Goal: Information Seeking & Learning: Understand process/instructions

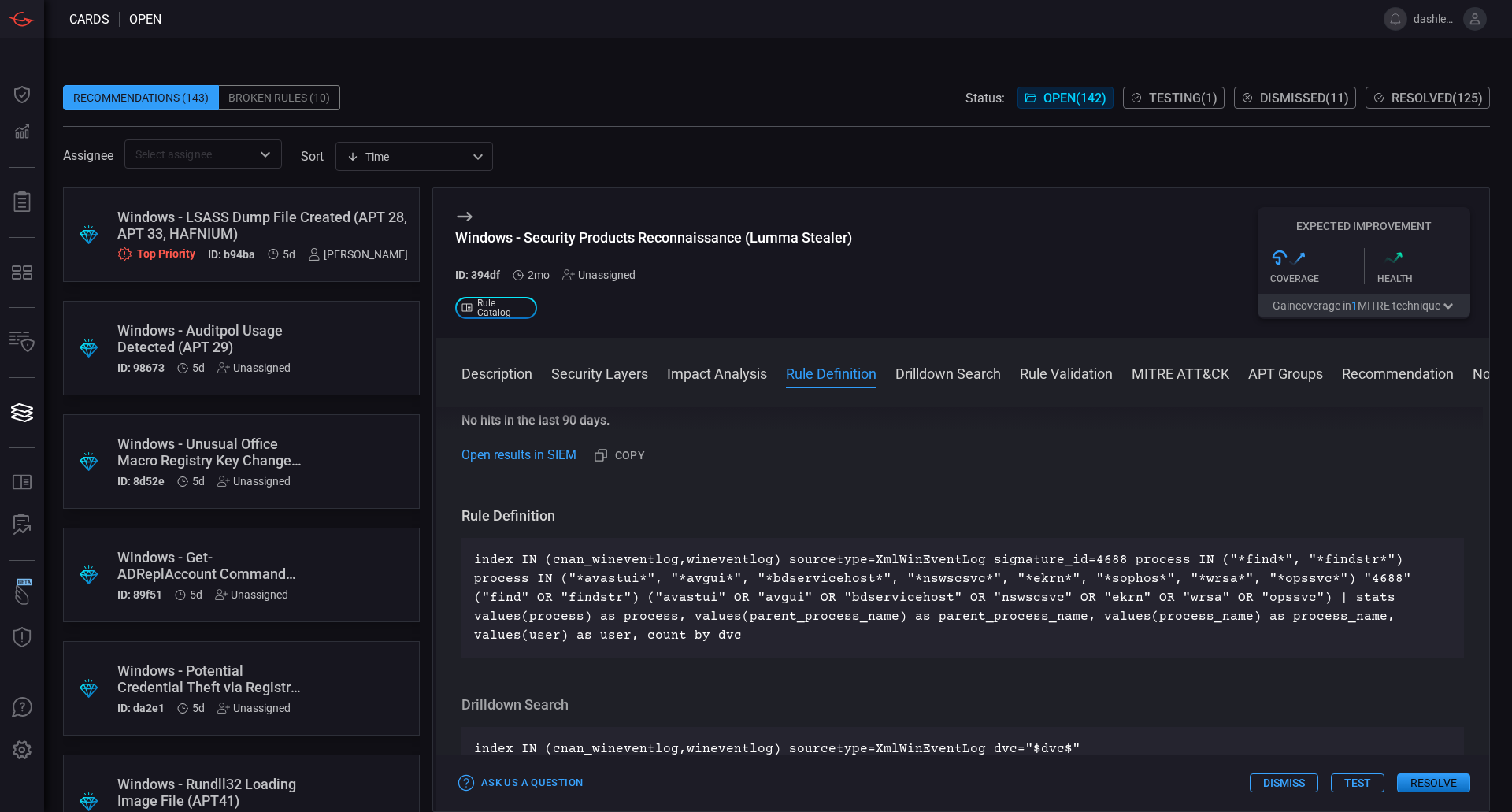
scroll to position [561, 0]
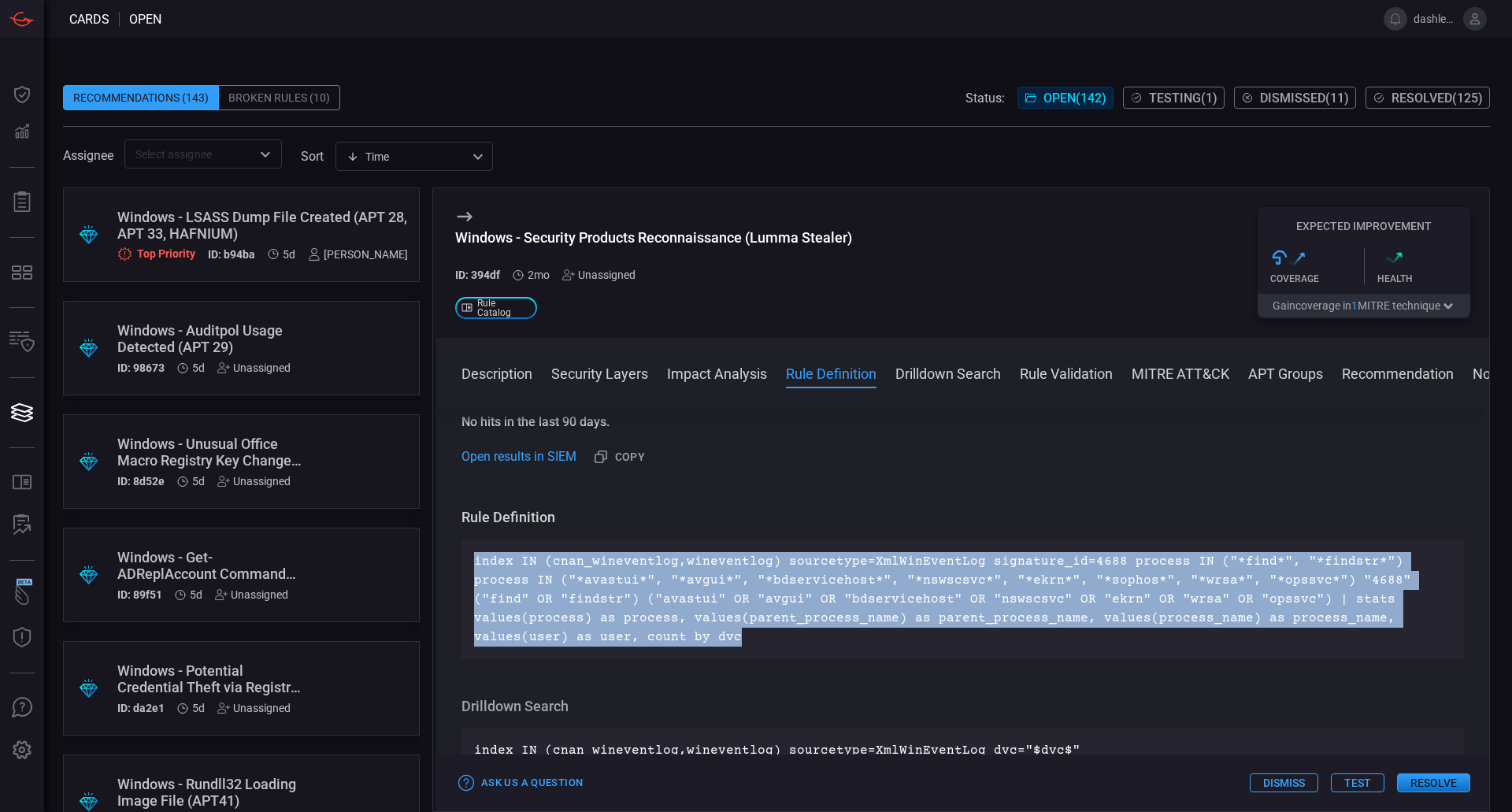
drag, startPoint x: 516, startPoint y: 613, endPoint x: 461, endPoint y: 566, distance: 72.3
click at [461, 566] on div "Description Windows Services are a core component of the Microsoft Windows oper…" at bounding box center [962, 606] width 1053 height 399
copy p "index IN (cnan_wineventlog,wineventlog) sourcetype=XmlWinEventLog signature_id=…"
drag, startPoint x: 779, startPoint y: 591, endPoint x: 786, endPoint y: 590, distance: 7.1
click at [779, 591] on p "index IN (cnan_wineventlog,wineventlog) sourcetype=XmlWinEventLog signature_id=…" at bounding box center [962, 599] width 977 height 94
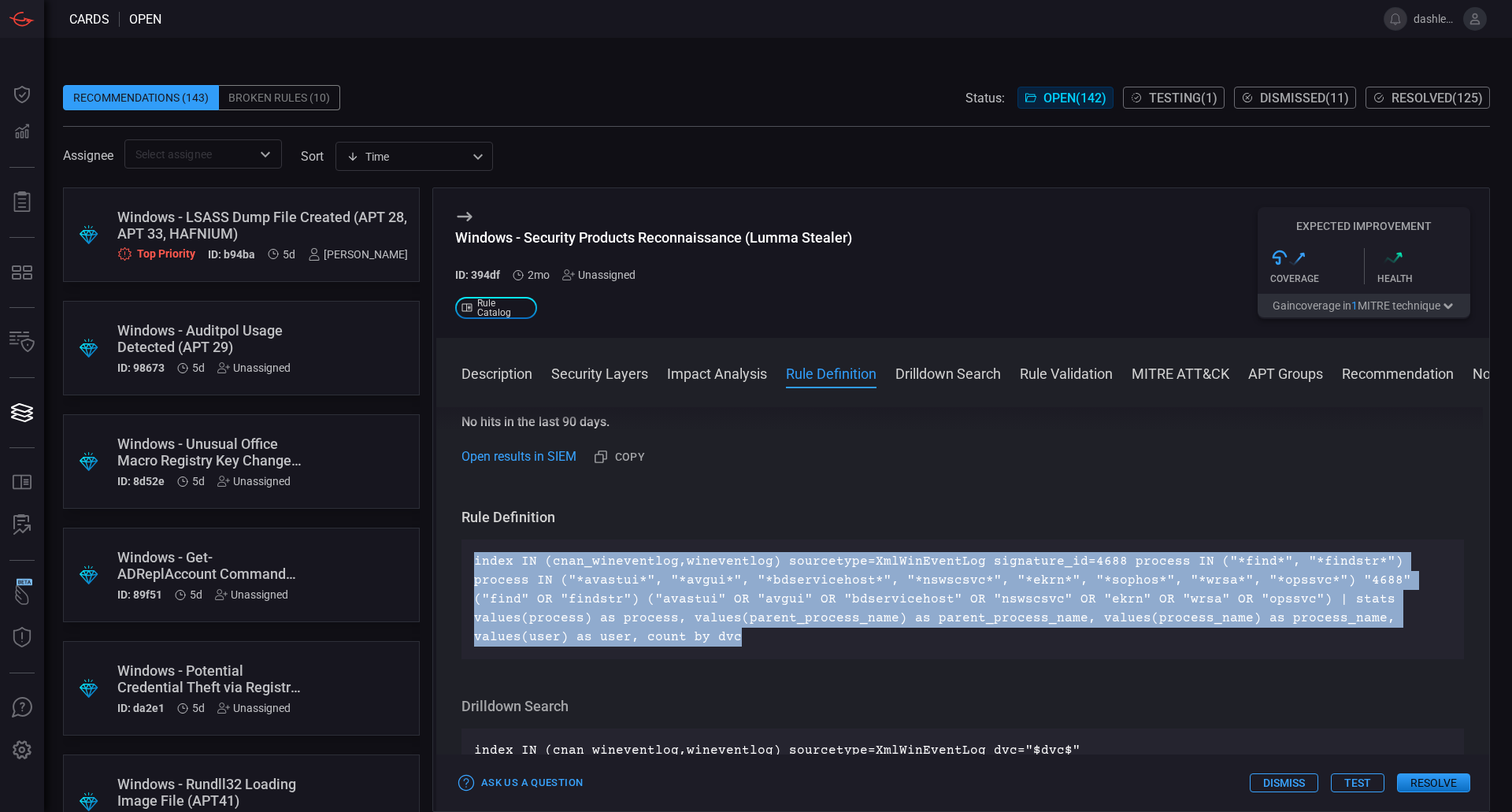
click at [509, 580] on p "index IN (cnan_wineventlog,wineventlog) sourcetype=XmlWinEventLog signature_id=…" at bounding box center [962, 599] width 977 height 94
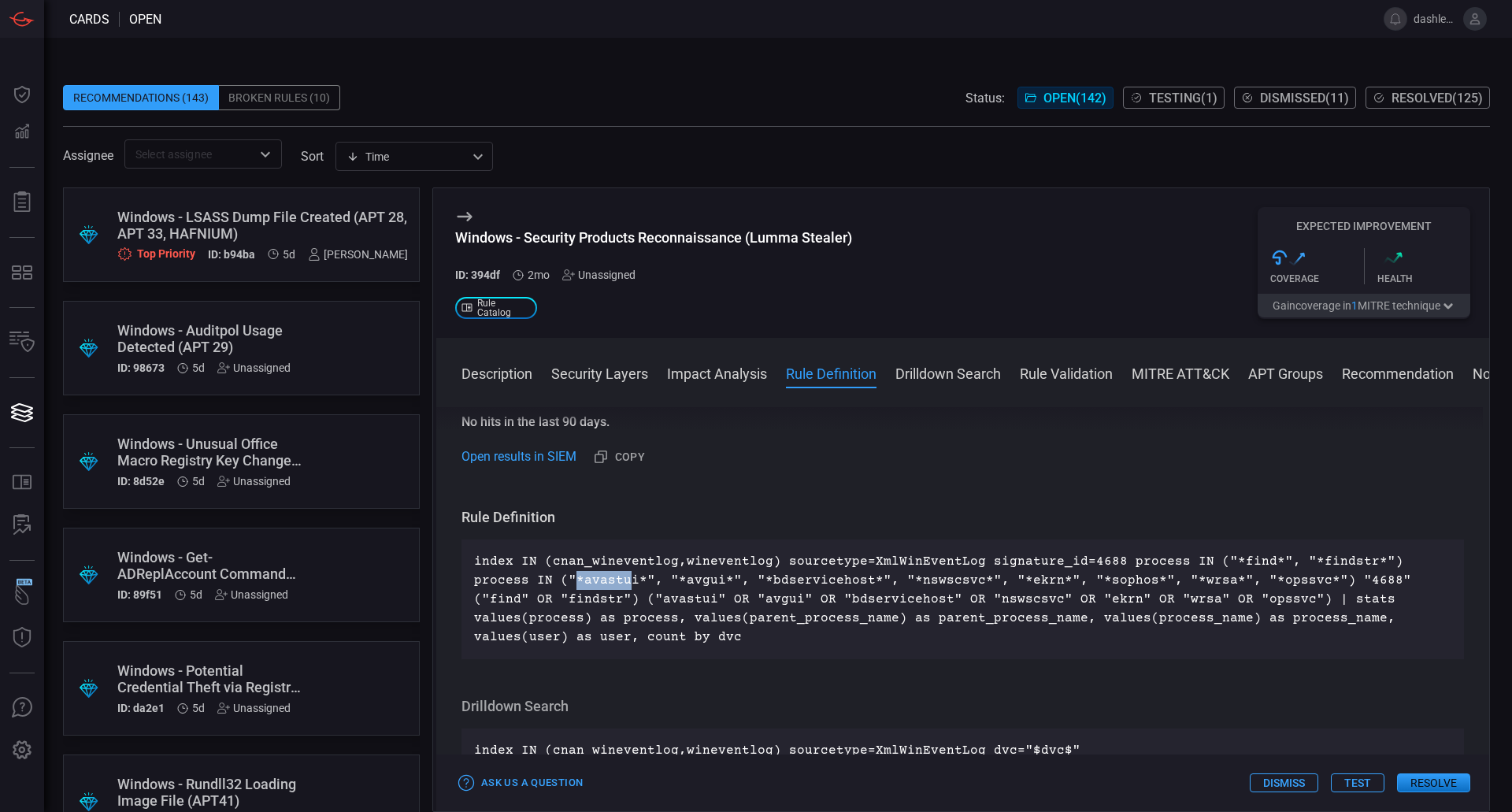
drag, startPoint x: 512, startPoint y: 581, endPoint x: 567, endPoint y: 575, distance: 55.3
click at [567, 575] on p "index IN (cnan_wineventlog,wineventlog) sourcetype=XmlWinEventLog signature_id=…" at bounding box center [962, 599] width 977 height 94
drag, startPoint x: 625, startPoint y: 577, endPoint x: 658, endPoint y: 582, distance: 33.4
click at [648, 581] on p "index IN (cnan_wineventlog,wineventlog) sourcetype=XmlWinEventLog signature_id=…" at bounding box center [962, 599] width 977 height 94
click at [644, 583] on p "index IN (cnan_wineventlog,wineventlog) sourcetype=XmlWinEventLog signature_id=…" at bounding box center [962, 599] width 977 height 94
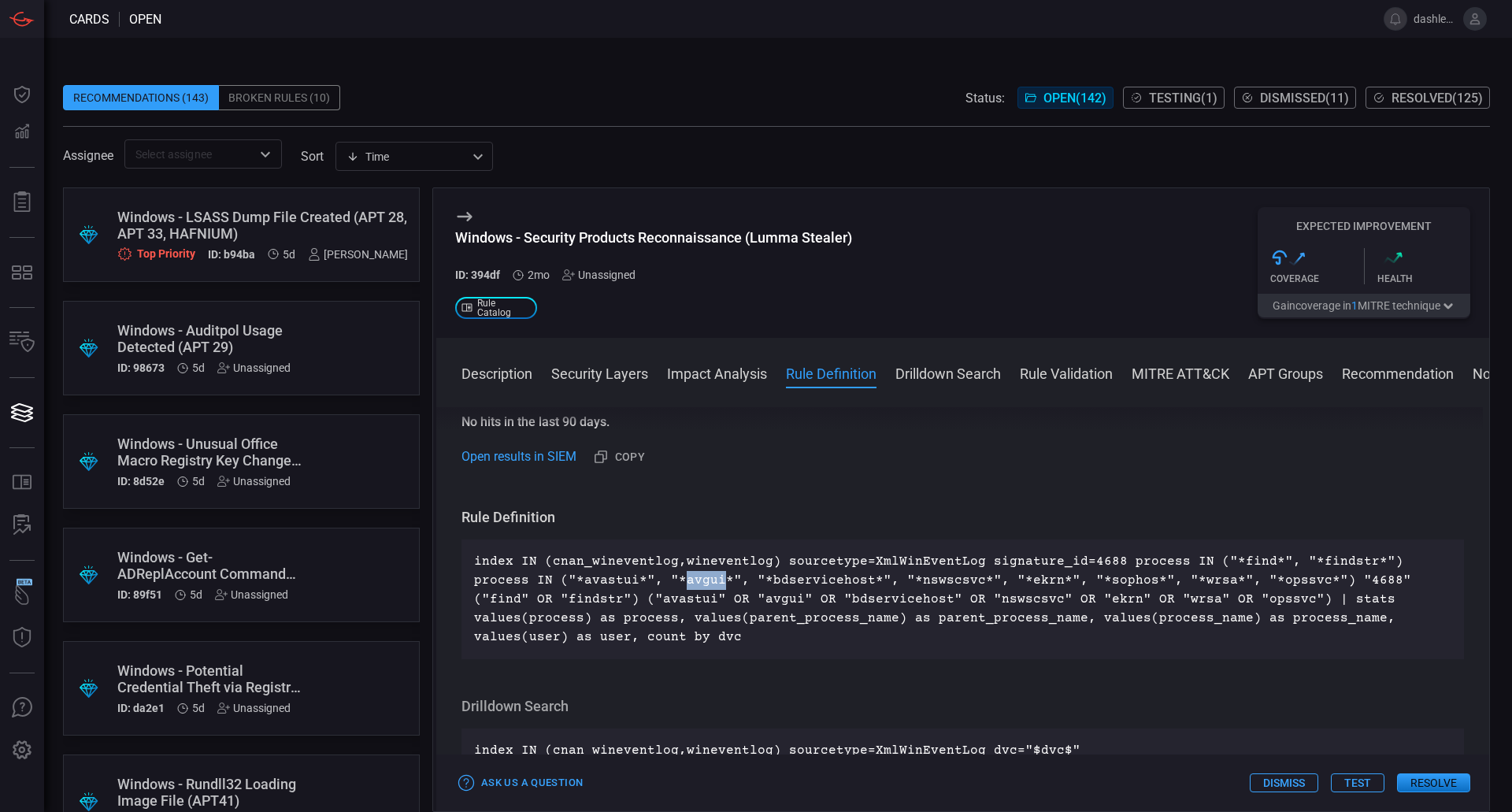
click at [644, 583] on p "index IN (cnan_wineventlog,wineventlog) sourcetype=XmlWinEventLog signature_id=…" at bounding box center [962, 599] width 977 height 94
copy p "avgui"
click at [734, 590] on p "index IN (cnan_wineventlog,wineventlog) sourcetype=XmlWinEventLog signature_id=…" at bounding box center [962, 599] width 977 height 94
copy p "bdservicehost"
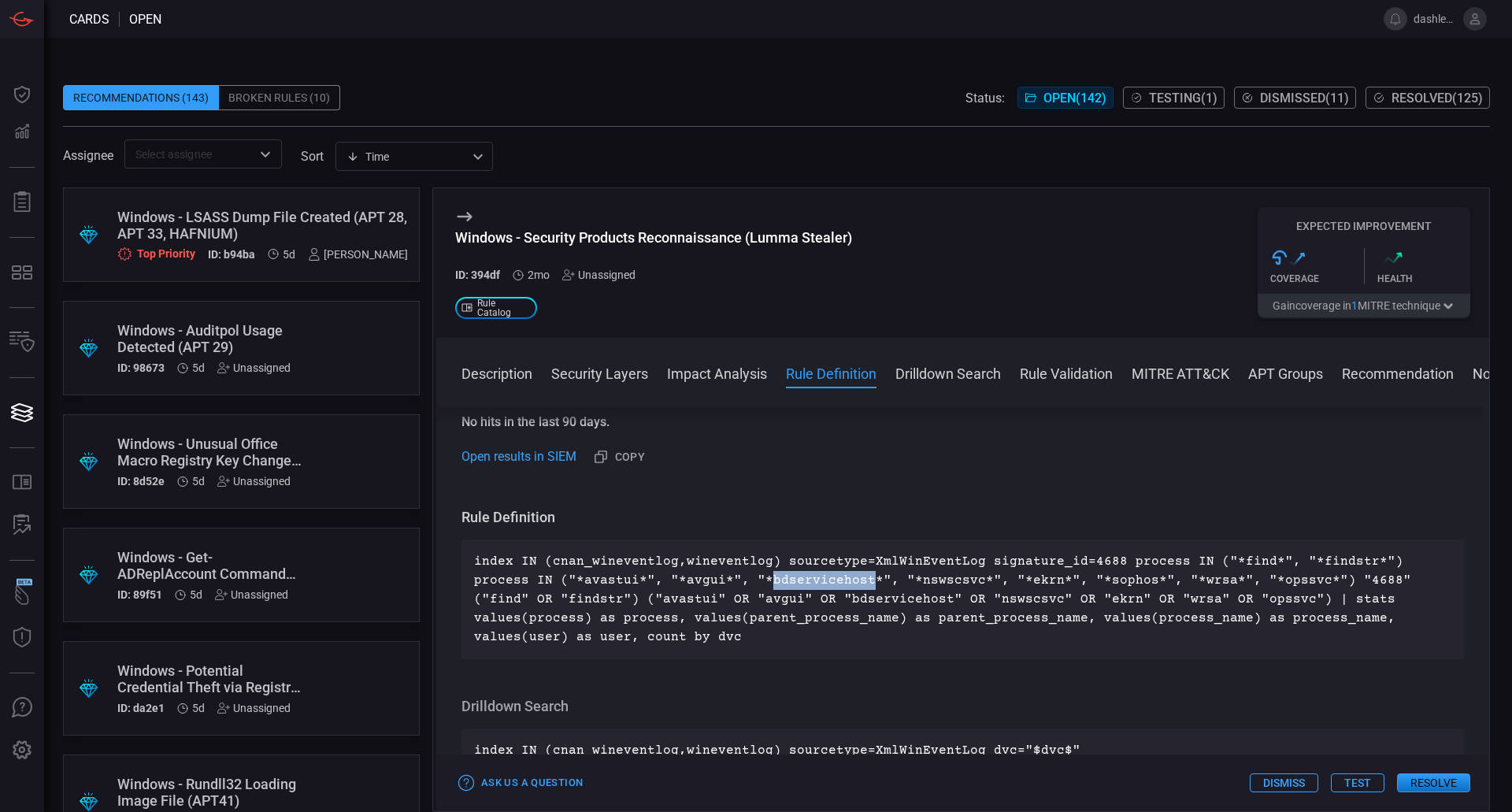
click at [538, 597] on p "index IN (cnan_wineventlog,wineventlog) sourcetype=XmlWinEventLog signature_id=…" at bounding box center [962, 599] width 977 height 94
click at [542, 595] on p "index IN (cnan_wineventlog,wineventlog) sourcetype=XmlWinEventLog signature_id=…" at bounding box center [962, 599] width 977 height 94
click at [625, 582] on p "index IN (cnan_wineventlog,wineventlog) sourcetype=XmlWinEventLog signature_id=…" at bounding box center [962, 599] width 977 height 94
click at [706, 575] on p "index IN (cnan_wineventlog,wineventlog) sourcetype=XmlWinEventLog signature_id=…" at bounding box center [962, 599] width 977 height 94
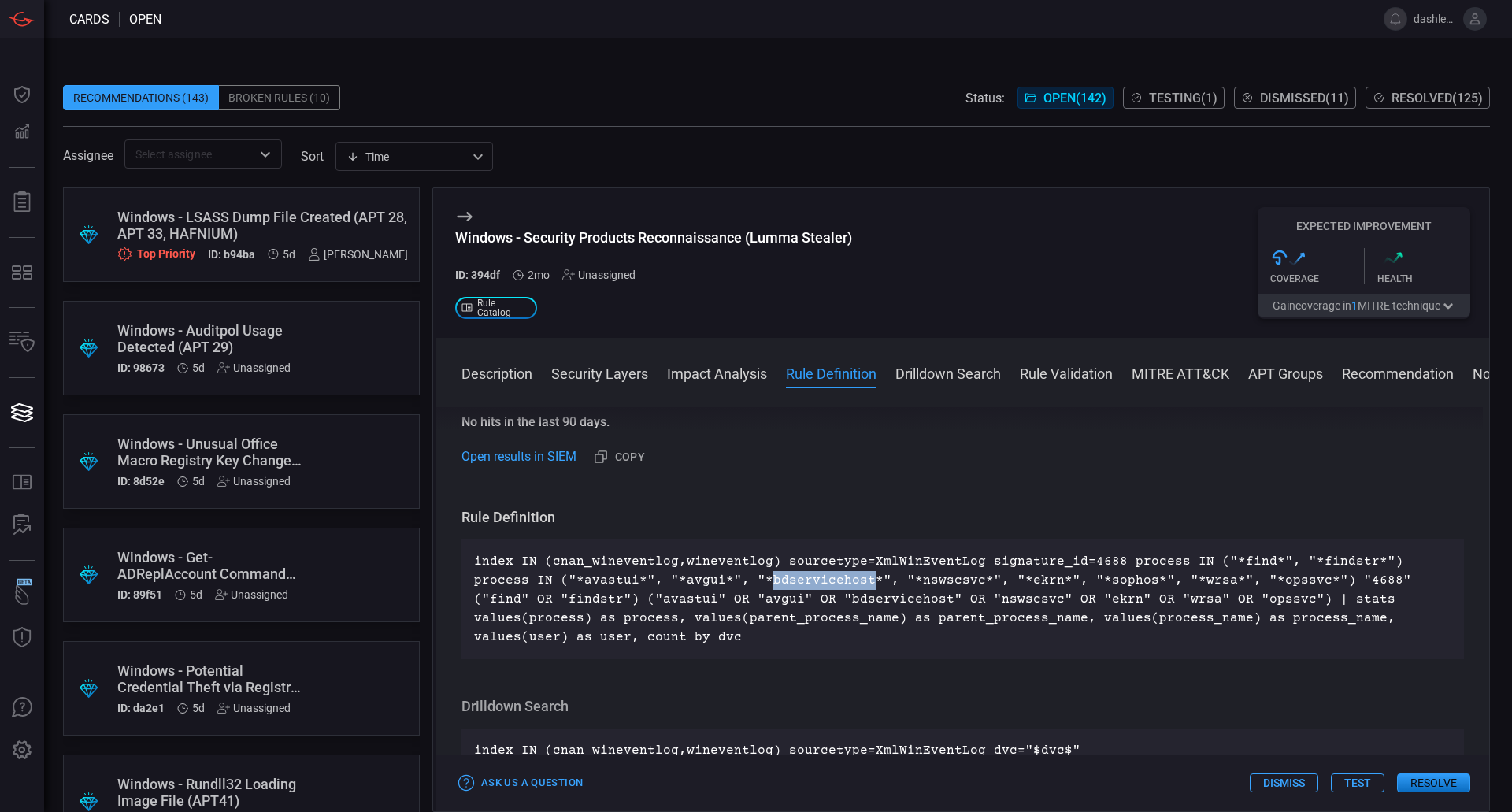
click at [706, 575] on p "index IN (cnan_wineventlog,wineventlog) sourcetype=XmlWinEventLog signature_id=…" at bounding box center [962, 599] width 977 height 94
click at [967, 579] on p "index IN (cnan_wineventlog,wineventlog) sourcetype=XmlWinEventLog signature_id=…" at bounding box center [962, 599] width 977 height 94
copy p "ekrn"
click at [705, 552] on div "index IN (cnan_wineventlog,wineventlog) sourcetype=XmlWinEventLog signature_id=…" at bounding box center [963, 599] width 1003 height 120
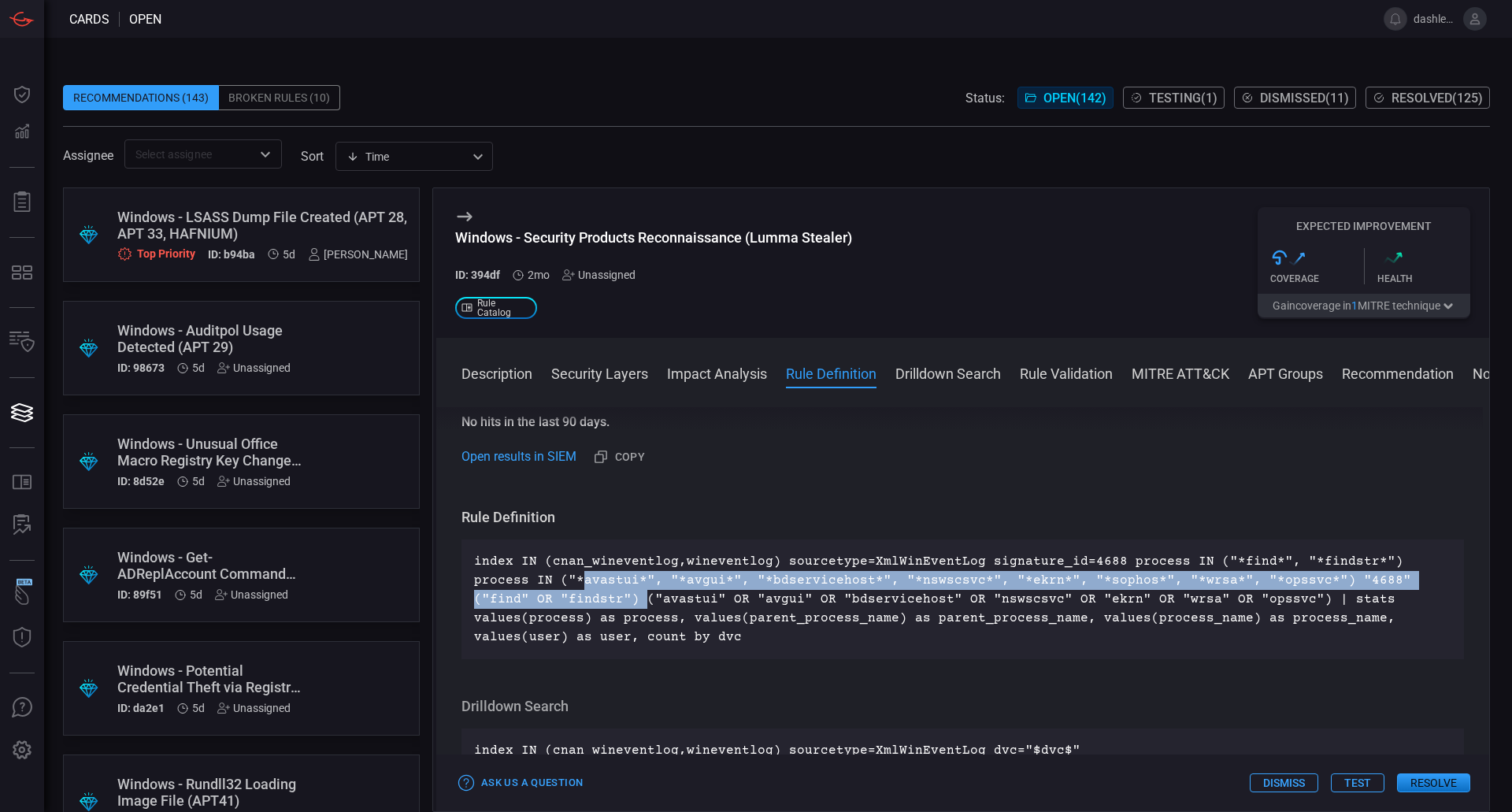
drag, startPoint x: 530, startPoint y: 587, endPoint x: 574, endPoint y: 583, distance: 44.2
click at [574, 583] on p "index IN (cnan_wineventlog,wineventlog) sourcetype=XmlWinEventLog signature_id=…" at bounding box center [962, 599] width 977 height 94
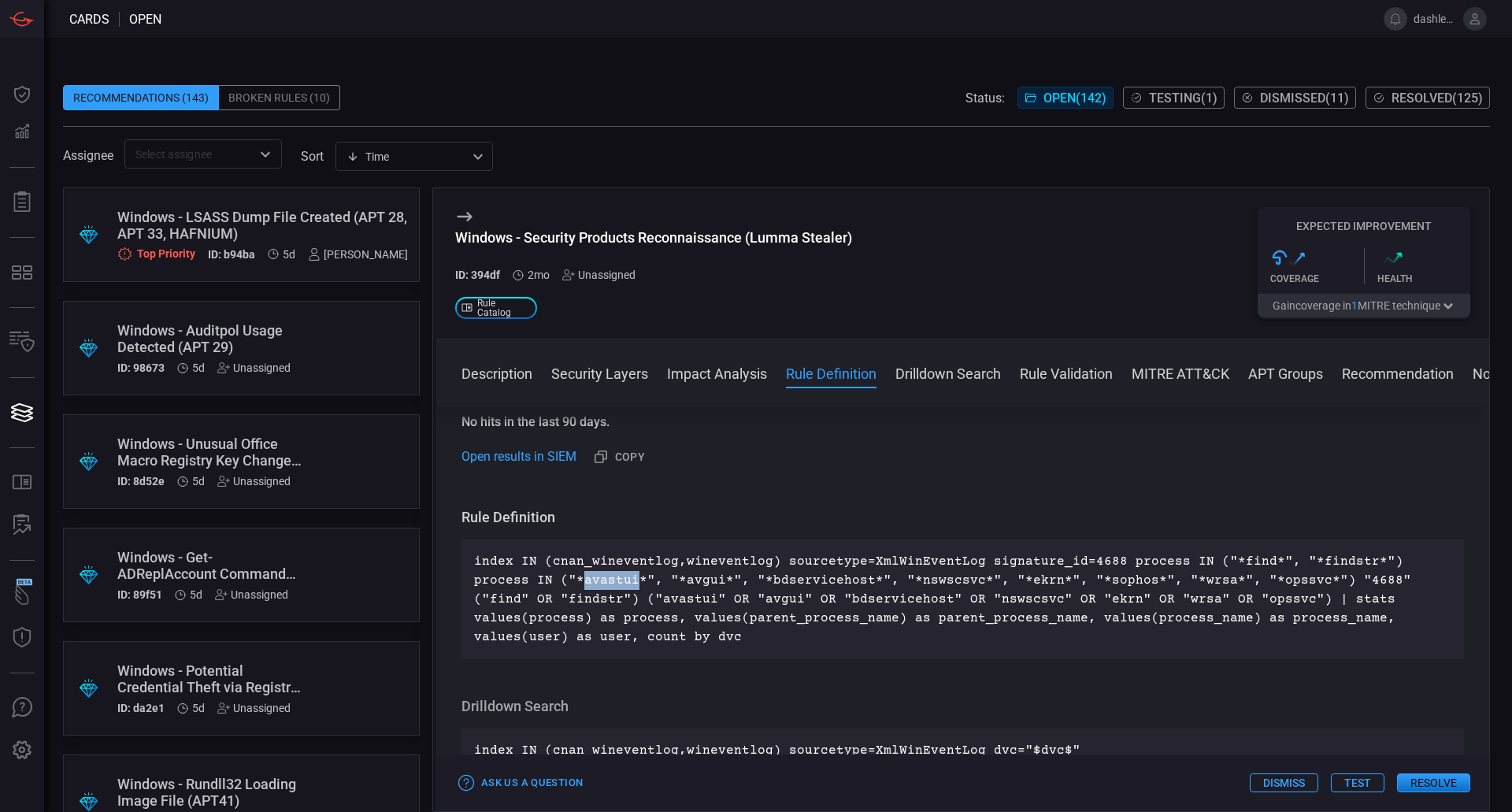
click at [629, 578] on p "index IN (cnan_wineventlog,wineventlog) sourcetype=XmlWinEventLog signature_id=…" at bounding box center [962, 599] width 977 height 94
click at [538, 575] on p "index IN (cnan_wineventlog,wineventlog) sourcetype=XmlWinEventLog signature_id=…" at bounding box center [962, 599] width 977 height 94
drag, startPoint x: 538, startPoint y: 575, endPoint x: 621, endPoint y: 583, distance: 83.4
click at [538, 576] on p "index IN (cnan_wineventlog,wineventlog) sourcetype=XmlWinEventLog signature_id=…" at bounding box center [962, 599] width 977 height 94
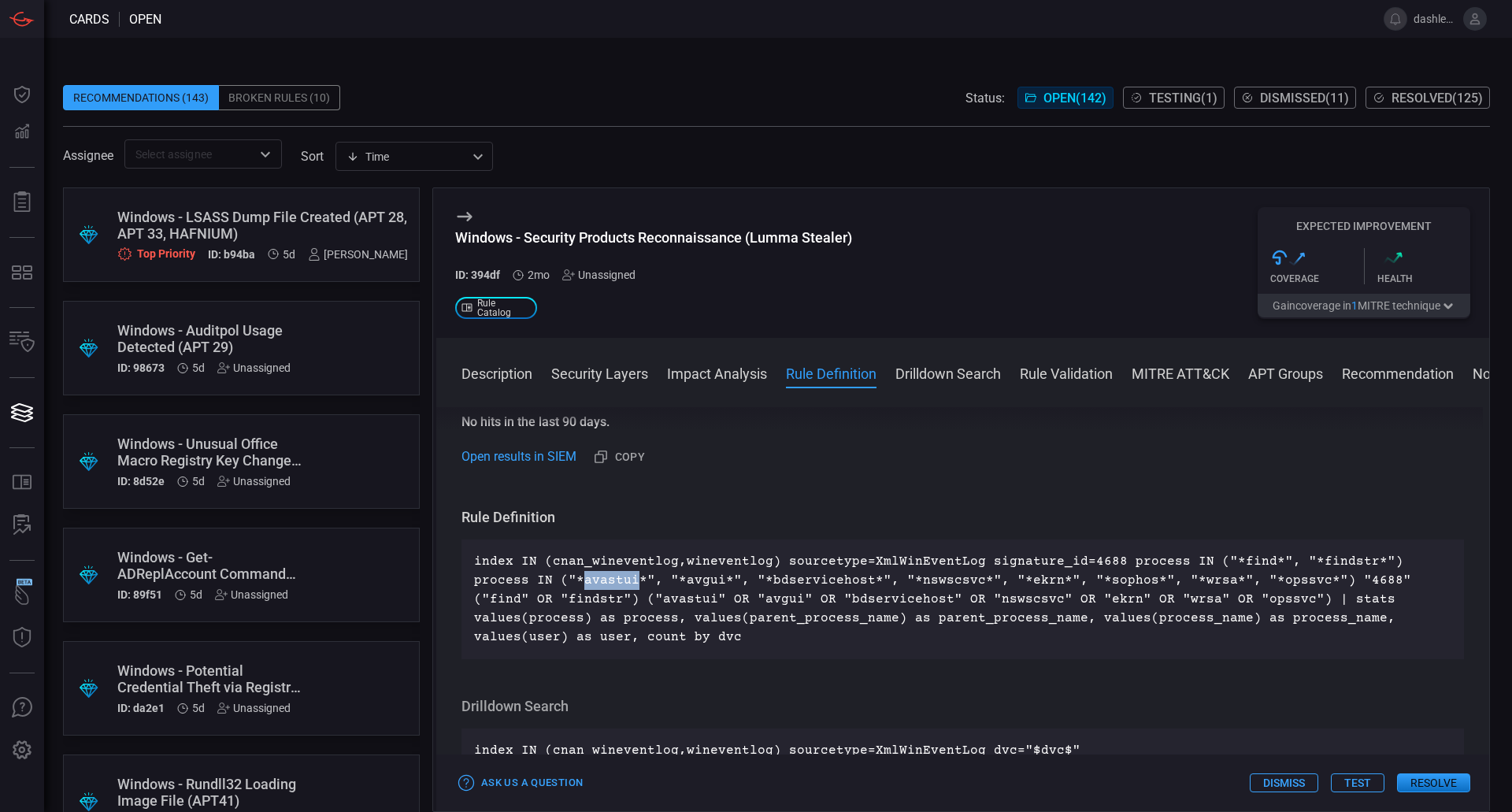
click at [639, 585] on p "index IN (cnan_wineventlog,wineventlog) sourcetype=XmlWinEventLog signature_id=…" at bounding box center [962, 599] width 977 height 94
click at [638, 563] on p "index IN (cnan_wineventlog,wineventlog) sourcetype=XmlWinEventLog signature_id=…" at bounding box center [962, 599] width 977 height 94
click at [759, 584] on p "index IN (cnan_wineventlog,wineventlog) sourcetype=XmlWinEventLog signature_id=…" at bounding box center [962, 599] width 977 height 94
drag, startPoint x: 759, startPoint y: 584, endPoint x: 883, endPoint y: 576, distance: 124.3
click at [759, 584] on p "index IN (cnan_wineventlog,wineventlog) sourcetype=XmlWinEventLog signature_id=…" at bounding box center [962, 599] width 977 height 94
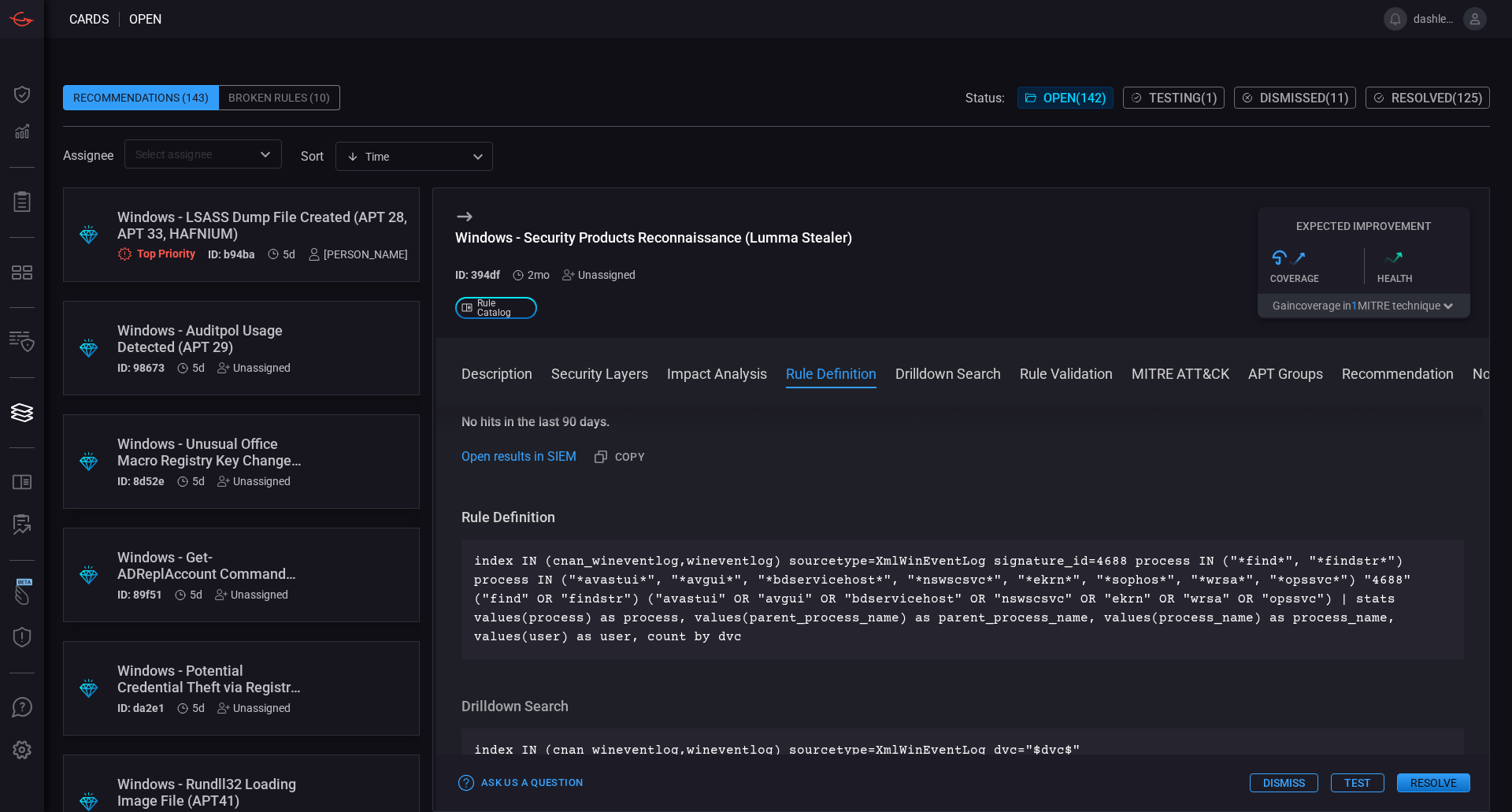
click at [882, 579] on p "index IN (cnan_wineventlog,wineventlog) sourcetype=XmlWinEventLog signature_id=…" at bounding box center [962, 599] width 977 height 94
drag, startPoint x: 882, startPoint y: 579, endPoint x: 985, endPoint y: 552, distance: 106.5
click at [884, 577] on p "index IN (cnan_wineventlog,wineventlog) sourcetype=XmlWinEventLog signature_id=…" at bounding box center [962, 599] width 977 height 94
click at [959, 570] on p "index IN (cnan_wineventlog,wineventlog) sourcetype=XmlWinEventLog signature_id=…" at bounding box center [962, 599] width 977 height 94
click at [959, 575] on p "index IN (cnan_wineventlog,wineventlog) sourcetype=XmlWinEventLog signature_id=…" at bounding box center [962, 599] width 977 height 94
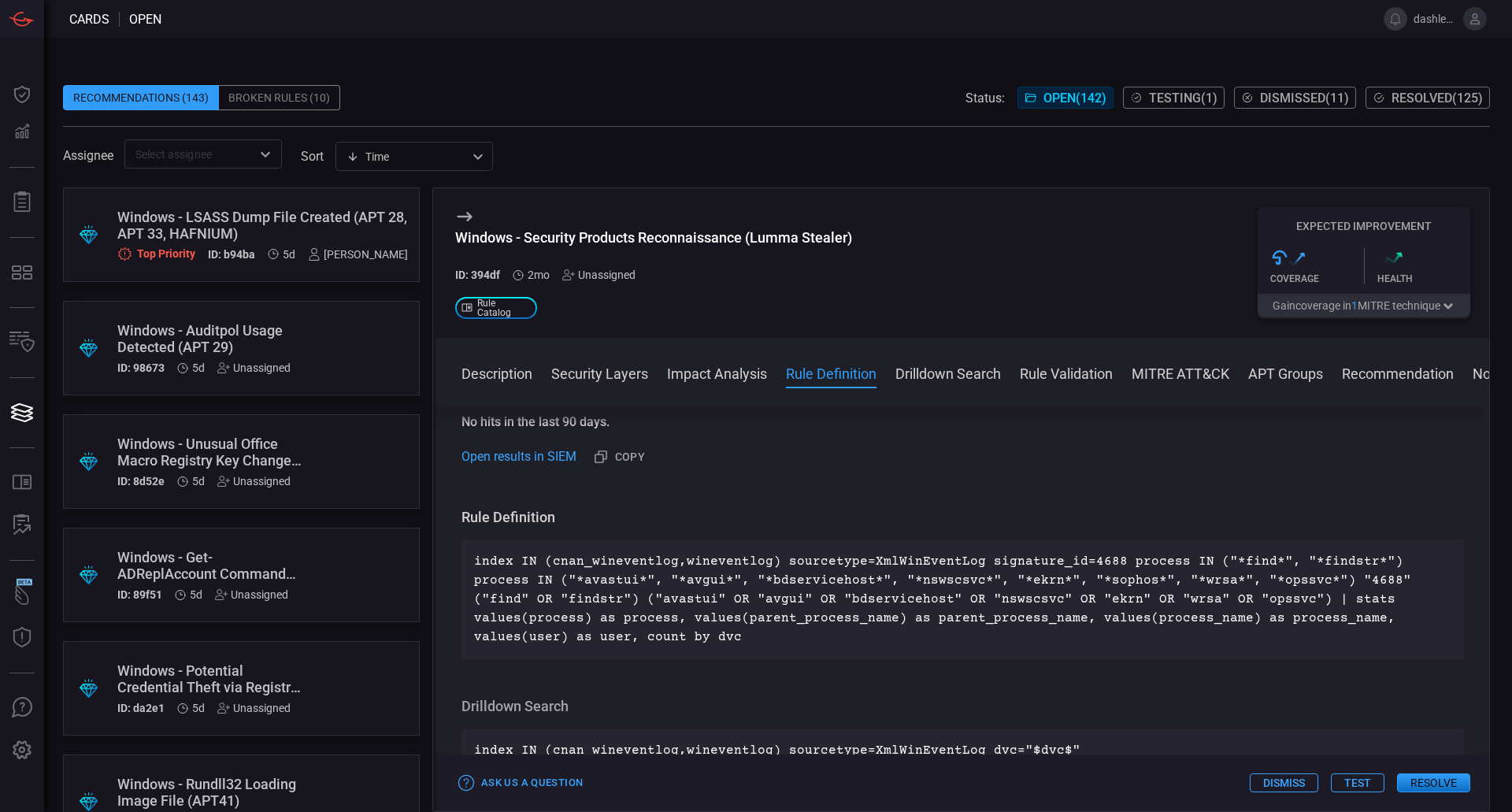
drag, startPoint x: 959, startPoint y: 575, endPoint x: 956, endPoint y: 524, distance: 51.1
click at [959, 575] on p "index IN (cnan_wineventlog,wineventlog) sourcetype=XmlWinEventLog signature_id=…" at bounding box center [962, 599] width 977 height 94
click at [954, 487] on div "Description Windows Services are a core component of the Microsoft Windows oper…" at bounding box center [962, 606] width 1053 height 399
drag, startPoint x: 996, startPoint y: 564, endPoint x: 511, endPoint y: 575, distance: 485.1
click at [509, 583] on p "index IN (cnan_wineventlog,wineventlog) sourcetype=XmlWinEventLog signature_id=…" at bounding box center [962, 599] width 977 height 94
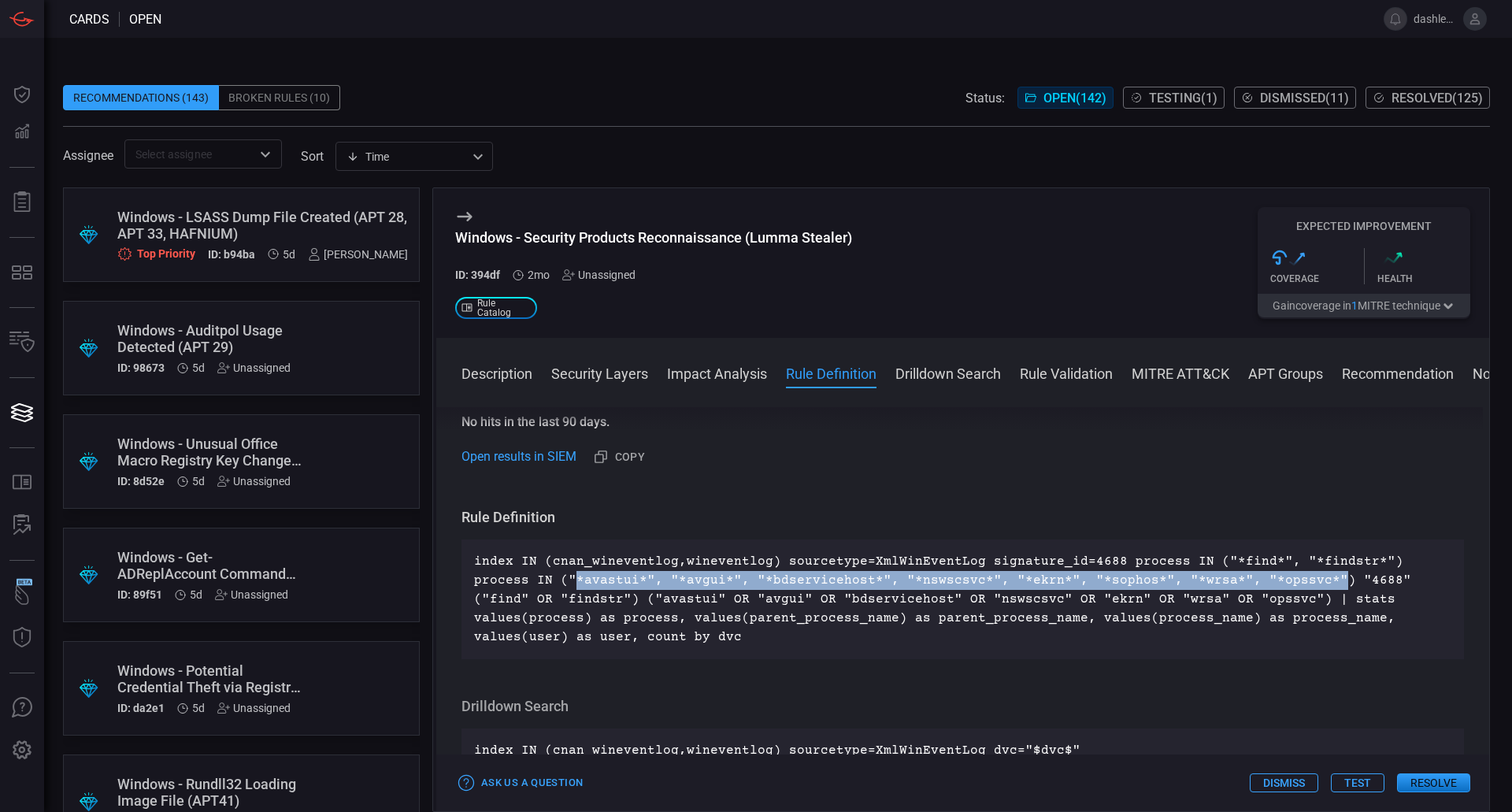
click at [747, 457] on div "Open results in SIEM Copy" at bounding box center [963, 456] width 1003 height 26
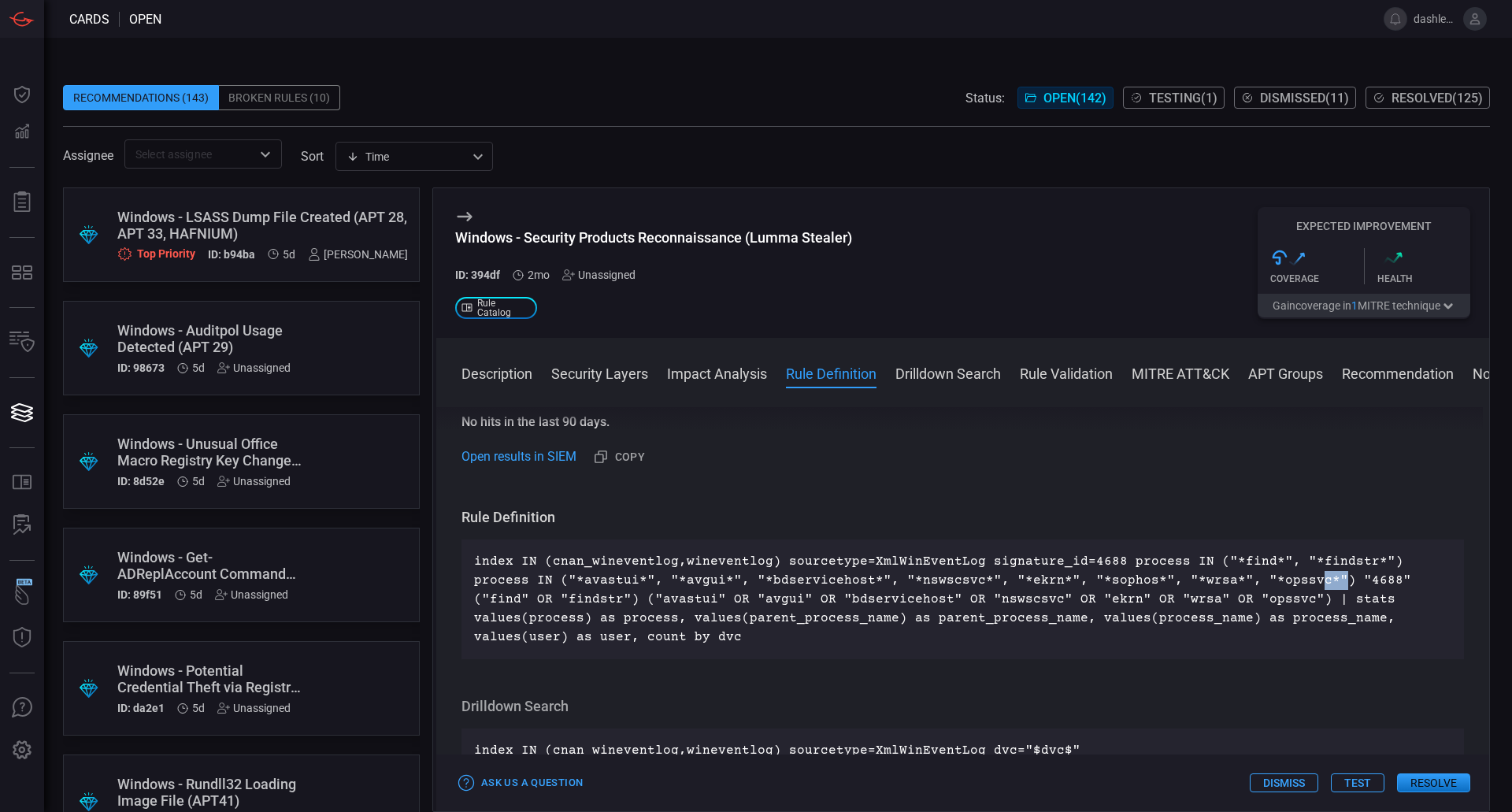
drag, startPoint x: 1250, startPoint y: 577, endPoint x: 1129, endPoint y: 579, distance: 121.0
click at [1175, 582] on p "index IN (cnan_wineventlog,wineventlog) sourcetype=XmlWinEventLog signature_id=…" at bounding box center [962, 599] width 977 height 94
click at [1065, 578] on p "index IN (cnan_wineventlog,wineventlog) sourcetype=XmlWinEventLog signature_id=…" at bounding box center [962, 599] width 977 height 94
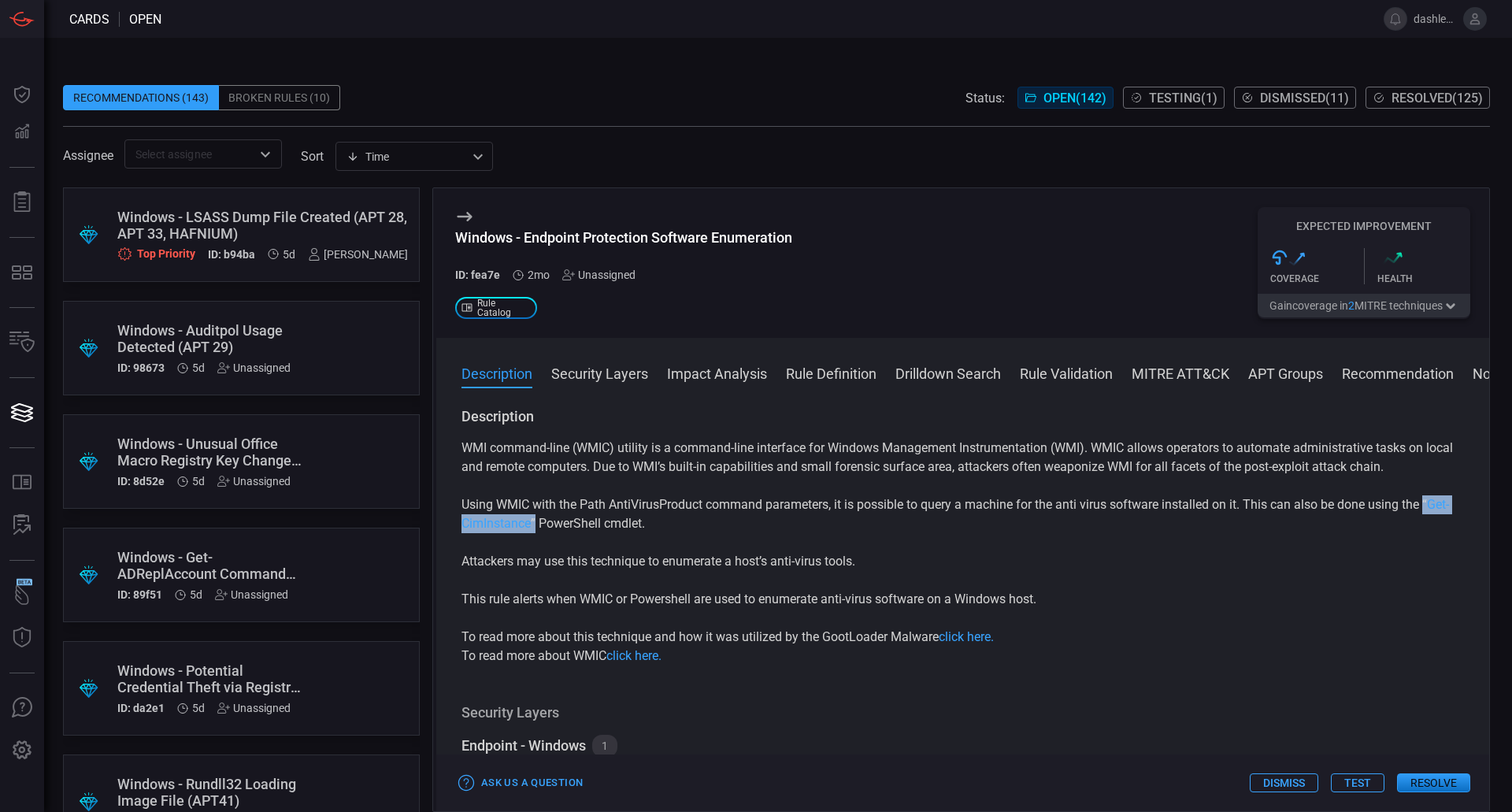
drag, startPoint x: 451, startPoint y: 523, endPoint x: 562, endPoint y: 526, distance: 111.0
click at [562, 526] on div "Description WMI command-line (WMIC) utility is a command-line interface for Win…" at bounding box center [962, 606] width 1053 height 399
drag, startPoint x: 701, startPoint y: 523, endPoint x: 450, endPoint y: 523, distance: 251.0
click at [450, 523] on div "Description WMI command-line (WMIC) utility is a command-line interface for Win…" at bounding box center [962, 606] width 1053 height 399
